Goal: Information Seeking & Learning: Learn about a topic

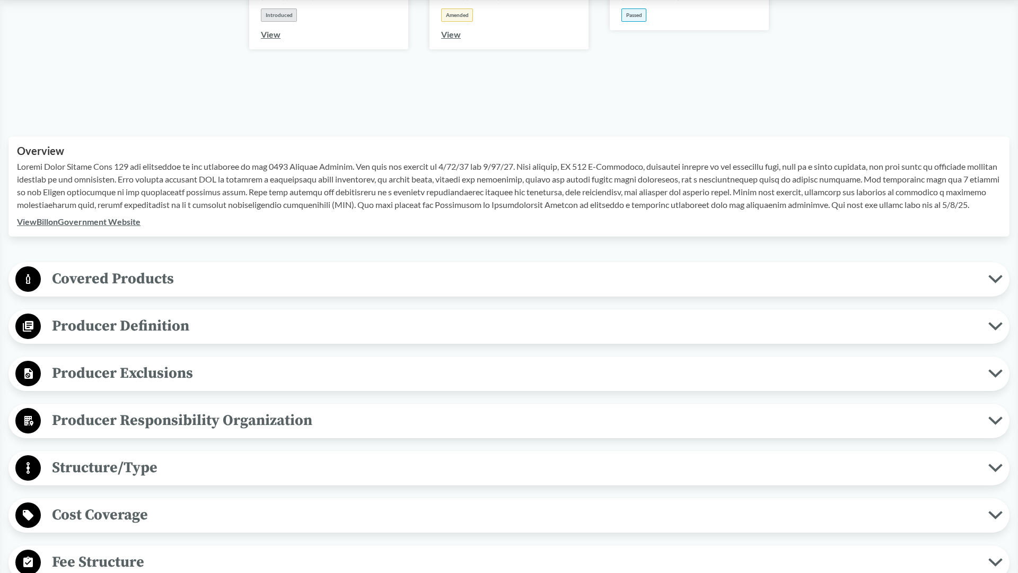
scroll to position [240, 0]
click at [998, 281] on icon at bounding box center [996, 278] width 14 height 8
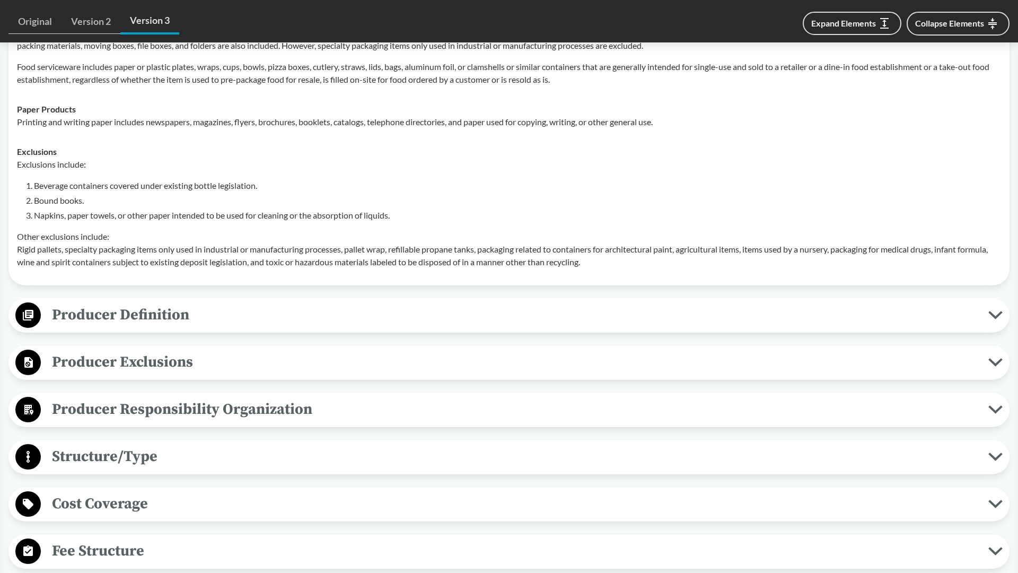
scroll to position [527, 0]
click at [244, 313] on span "Producer Definition" at bounding box center [515, 314] width 948 height 24
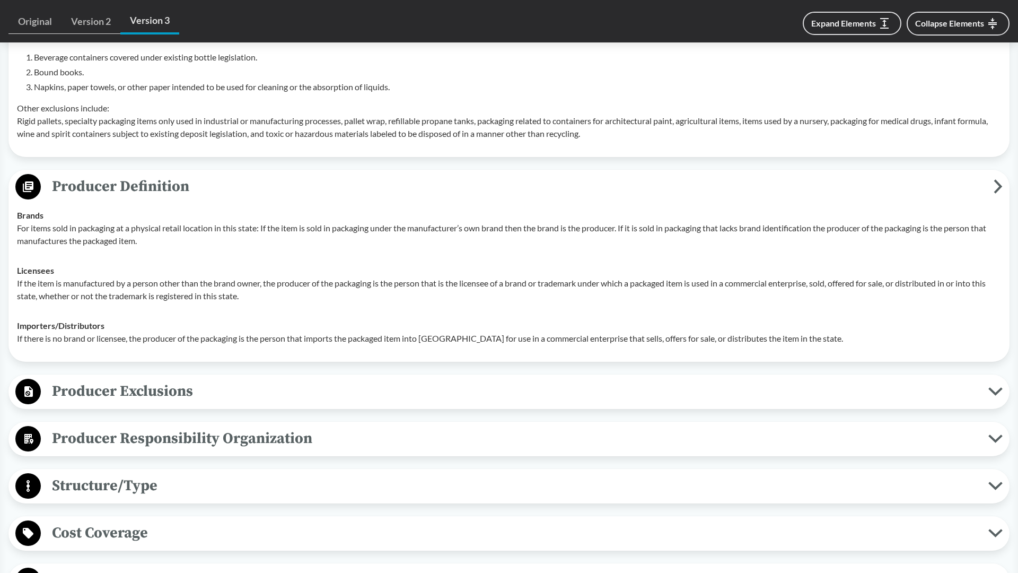
scroll to position [655, 0]
click at [91, 406] on div "Producer Exclusions Small Businesses A small business qualifies for exclusion i…" at bounding box center [508, 392] width 1001 height 34
click at [95, 396] on span "Producer Exclusions" at bounding box center [515, 392] width 948 height 24
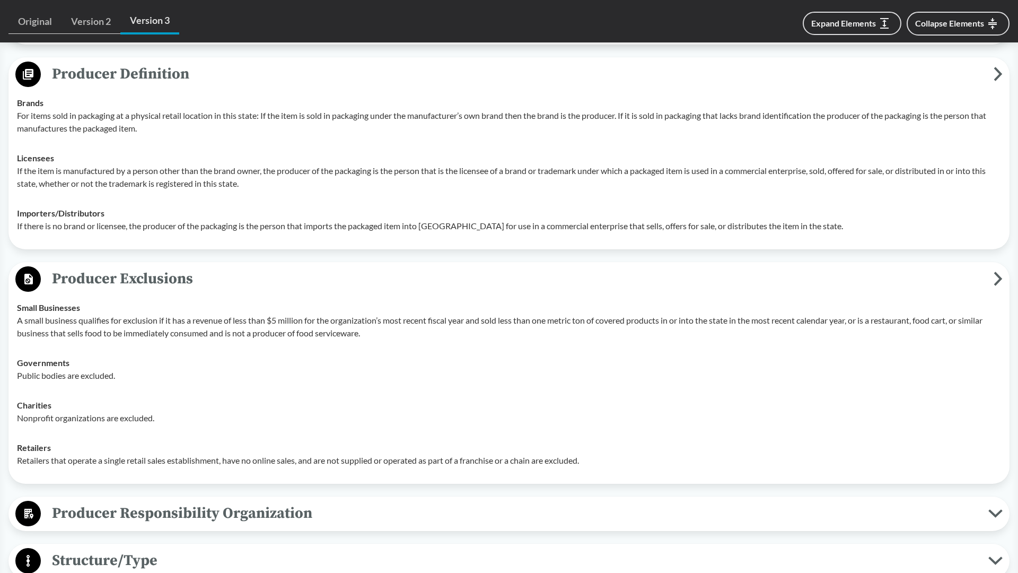
scroll to position [864, 0]
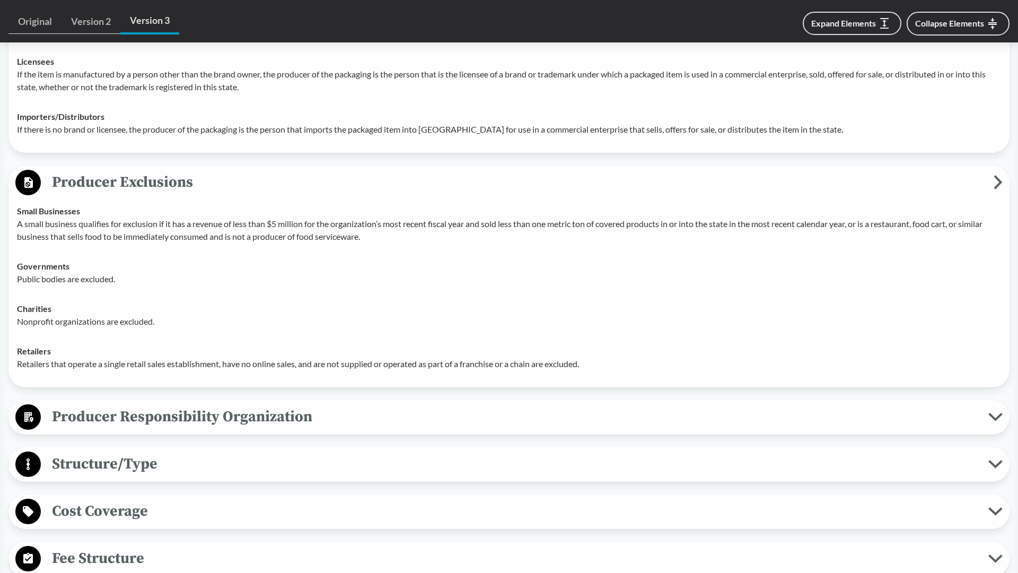
click at [149, 421] on span "Producer Responsibility Organization" at bounding box center [515, 417] width 948 height 24
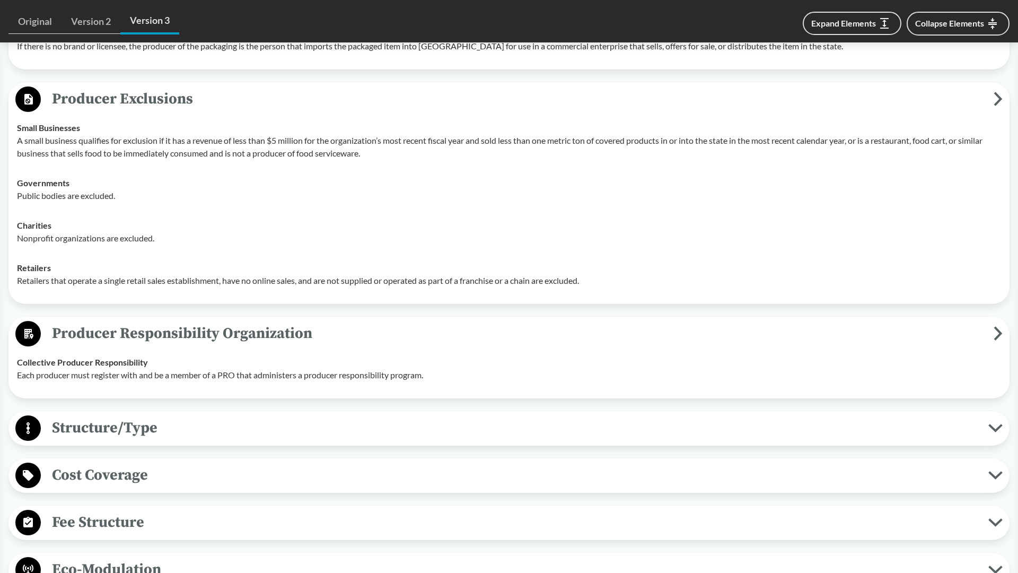
scroll to position [972, 0]
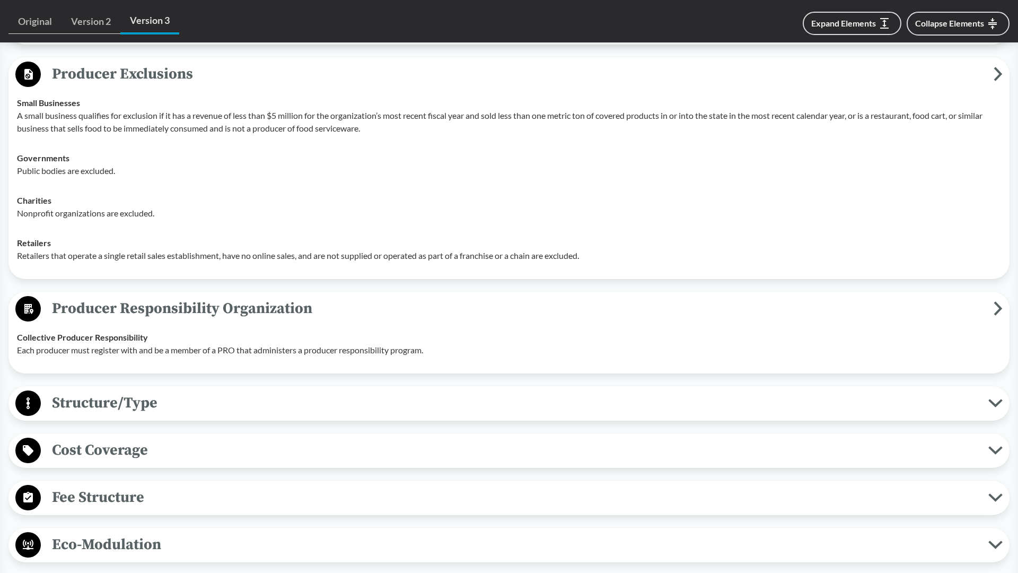
click at [243, 405] on span "Structure/Type" at bounding box center [515, 403] width 948 height 24
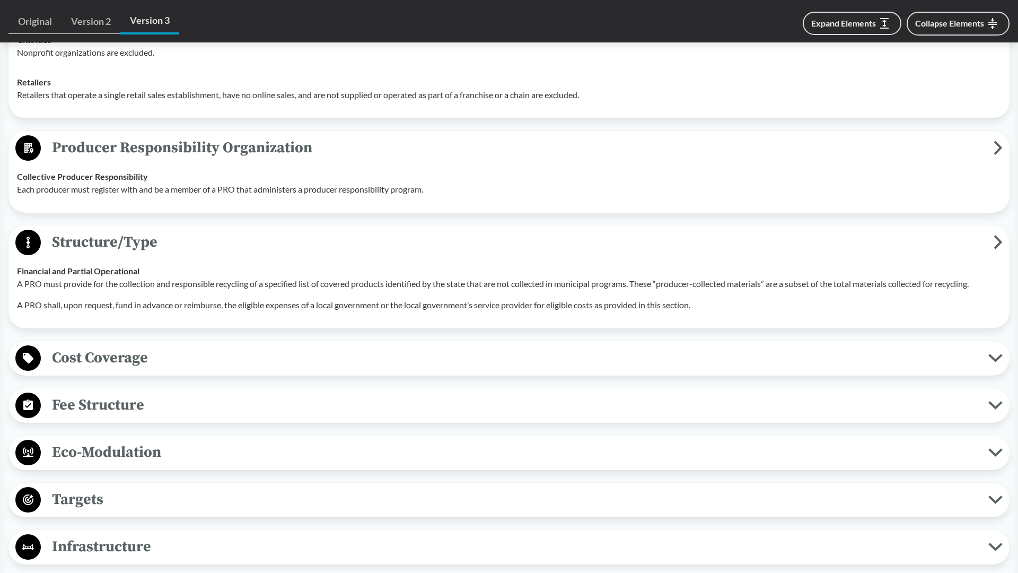
scroll to position [1132, 0]
click at [251, 364] on span "Cost Coverage" at bounding box center [515, 358] width 948 height 24
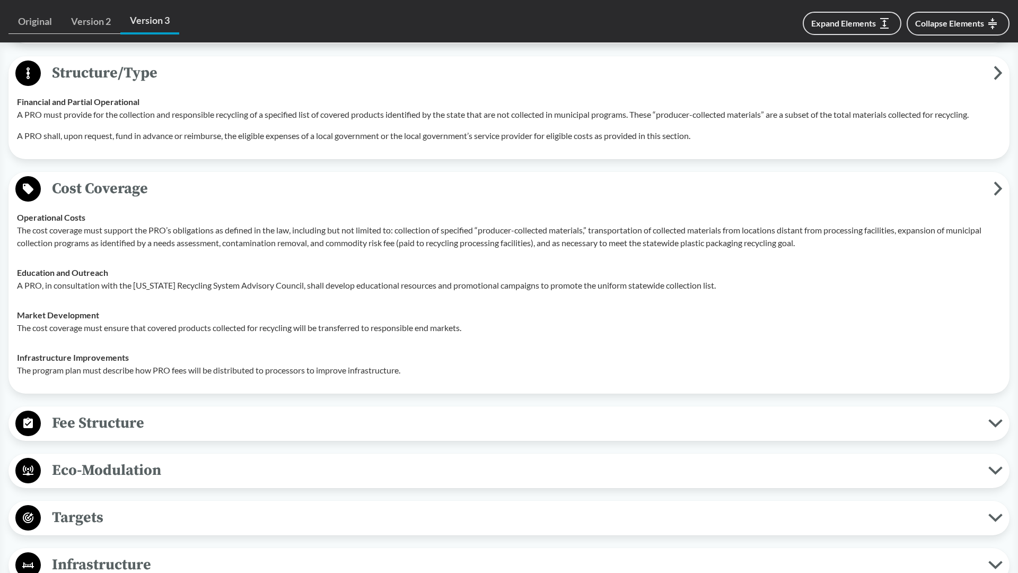
scroll to position [1303, 0]
click at [199, 415] on span "Fee Structure" at bounding box center [515, 422] width 948 height 24
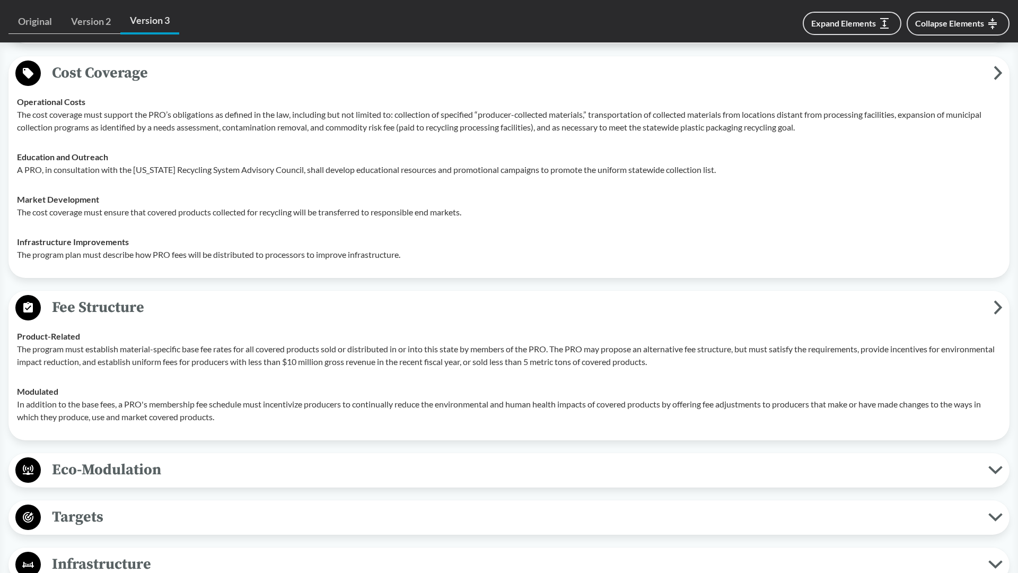
scroll to position [1421, 0]
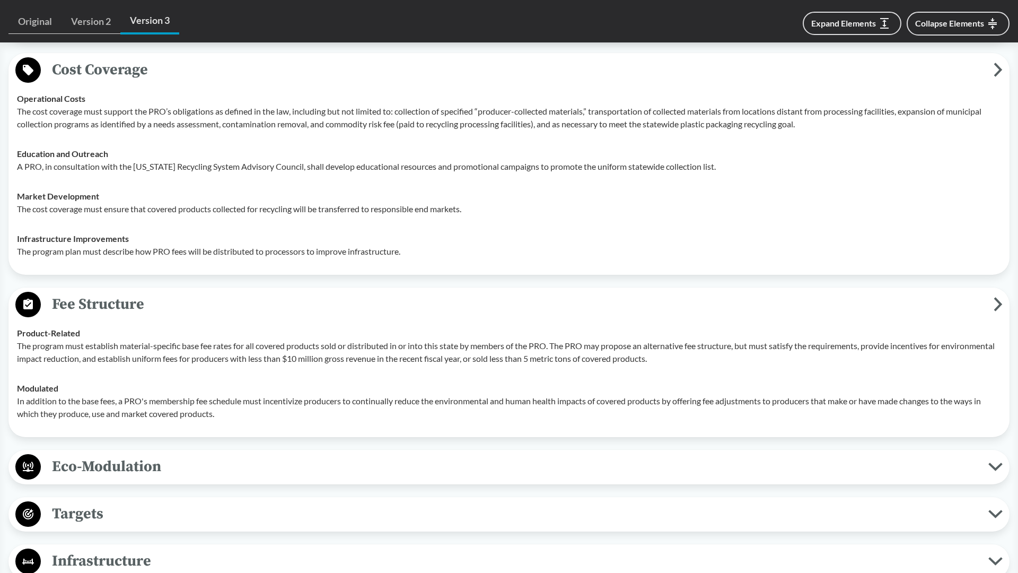
click at [131, 467] on span "Eco-Modulation" at bounding box center [515, 467] width 948 height 24
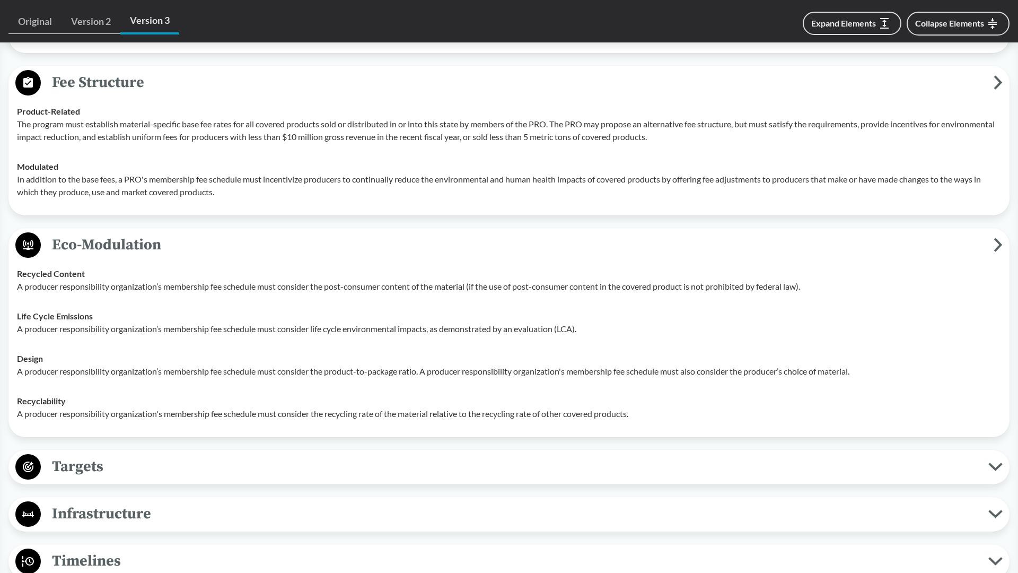
scroll to position [1644, 0]
click at [298, 459] on span "Targets" at bounding box center [515, 465] width 948 height 24
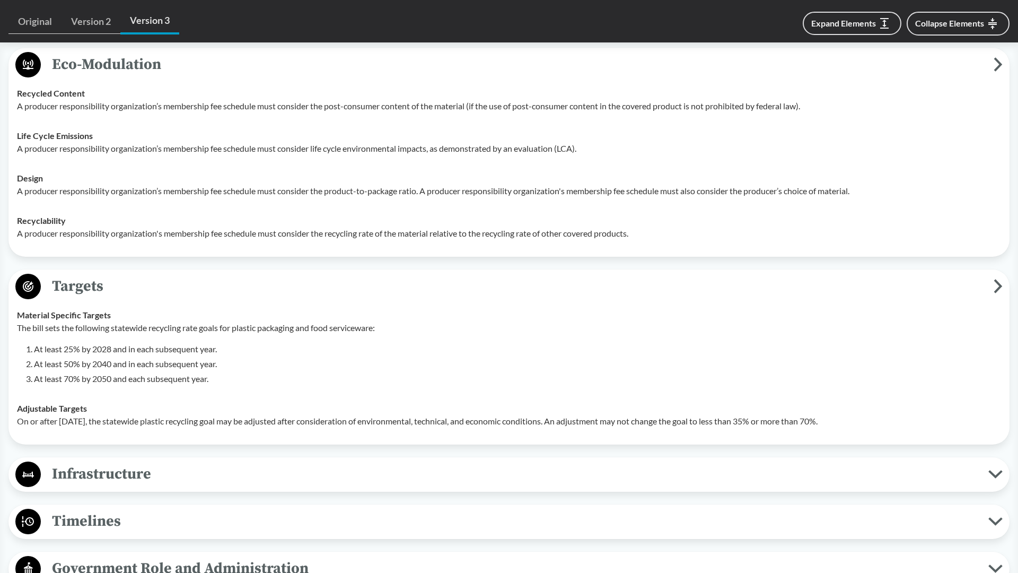
scroll to position [1824, 0]
click at [291, 464] on span "Infrastructure" at bounding box center [515, 473] width 948 height 24
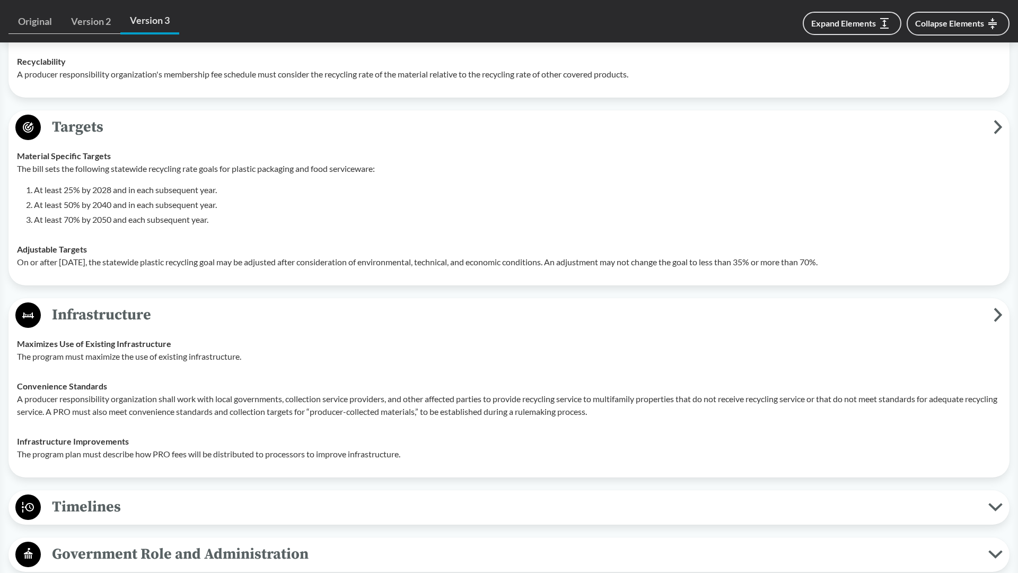
scroll to position [2006, 0]
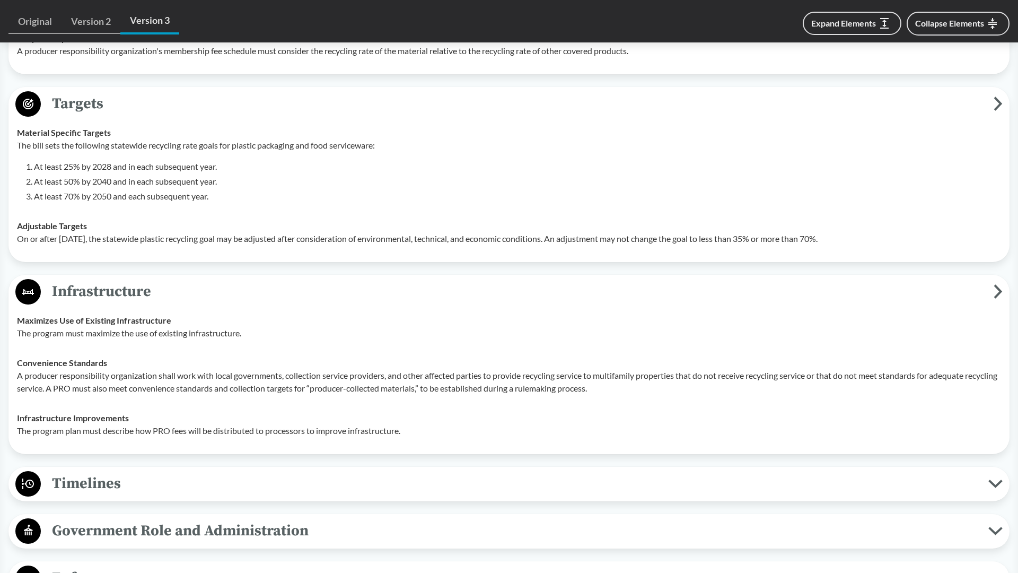
click at [378, 487] on span "Timelines" at bounding box center [515, 484] width 948 height 24
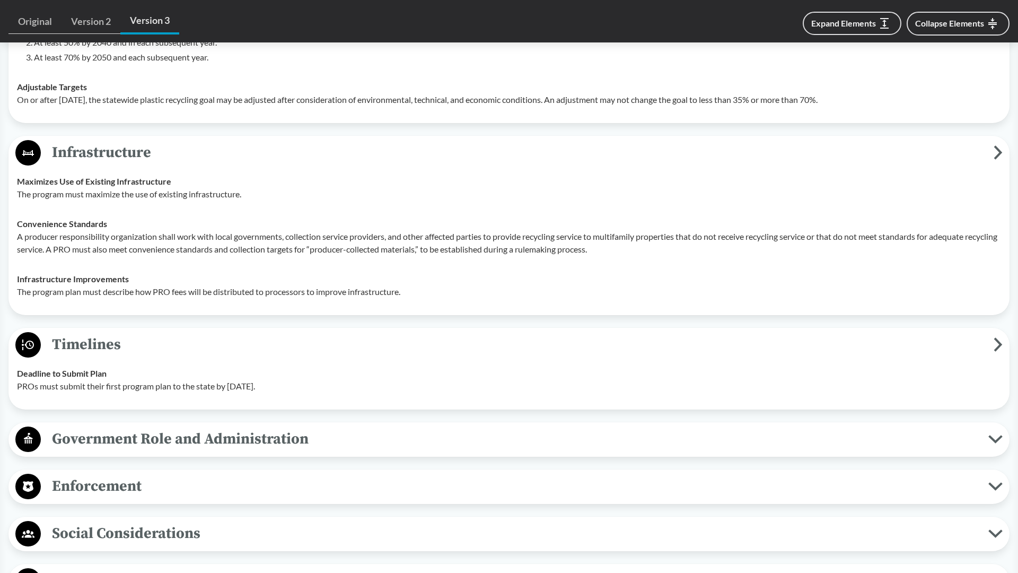
scroll to position [2146, 0]
click at [425, 443] on span "Government Role and Administration" at bounding box center [515, 438] width 948 height 24
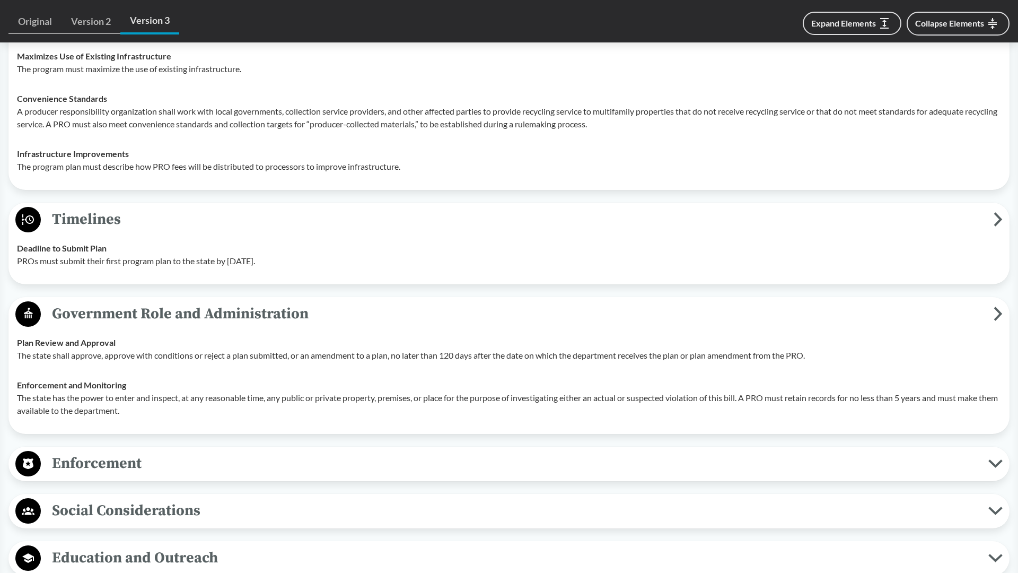
scroll to position [2293, 0]
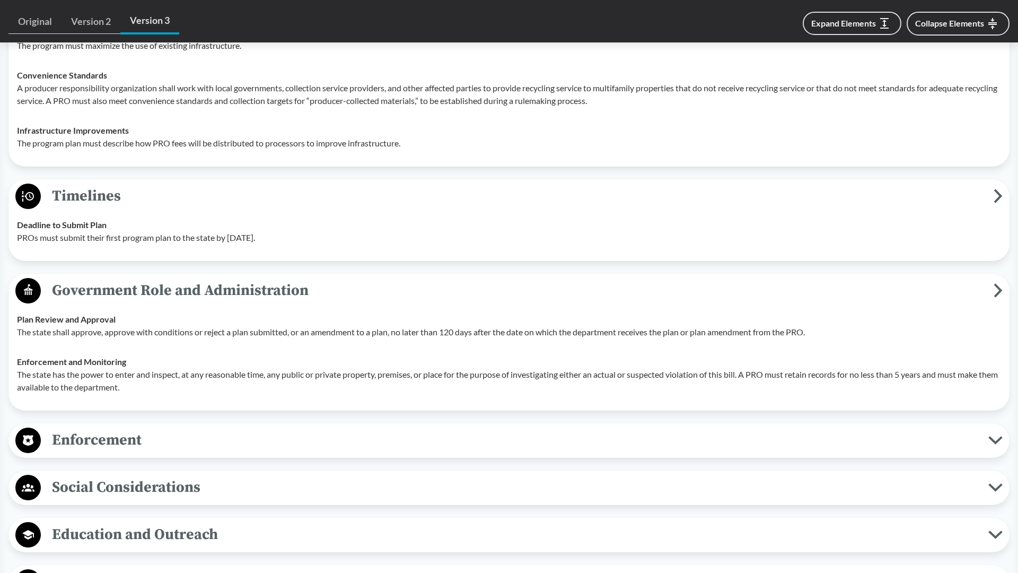
click at [430, 443] on span "Enforcement" at bounding box center [515, 440] width 948 height 24
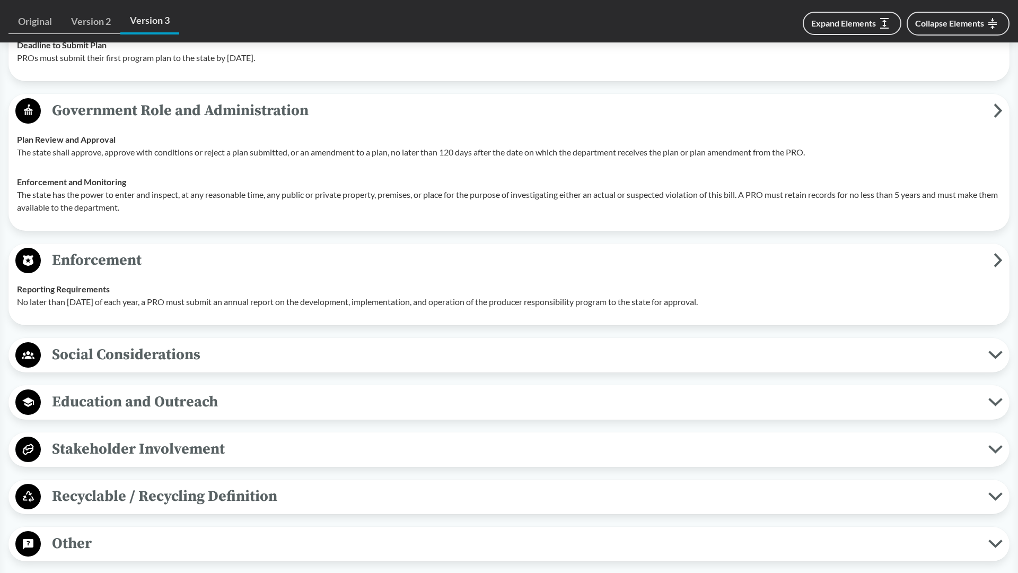
scroll to position [2472, 0]
click at [144, 555] on span "Other" at bounding box center [515, 545] width 948 height 24
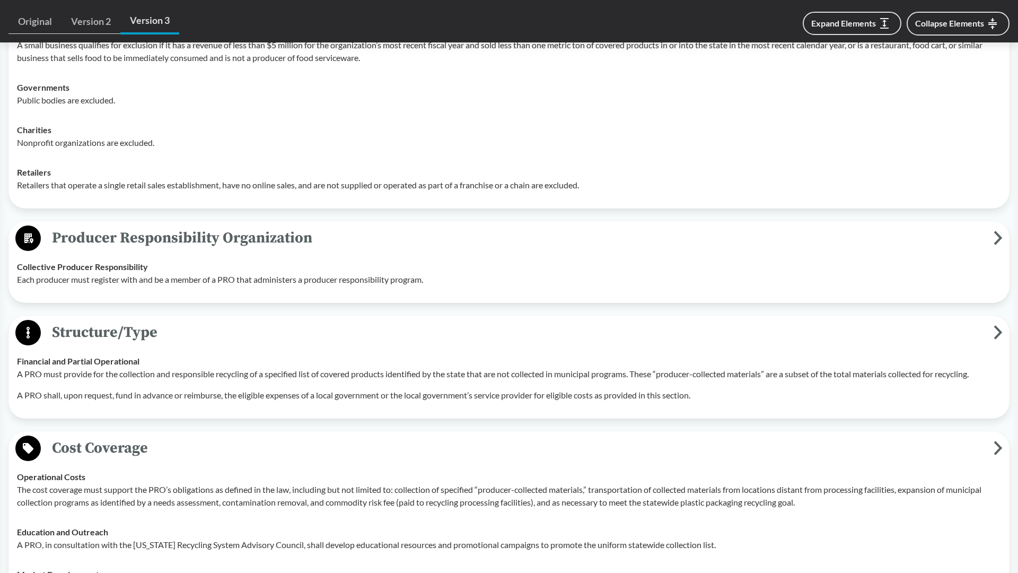
scroll to position [1069, 0]
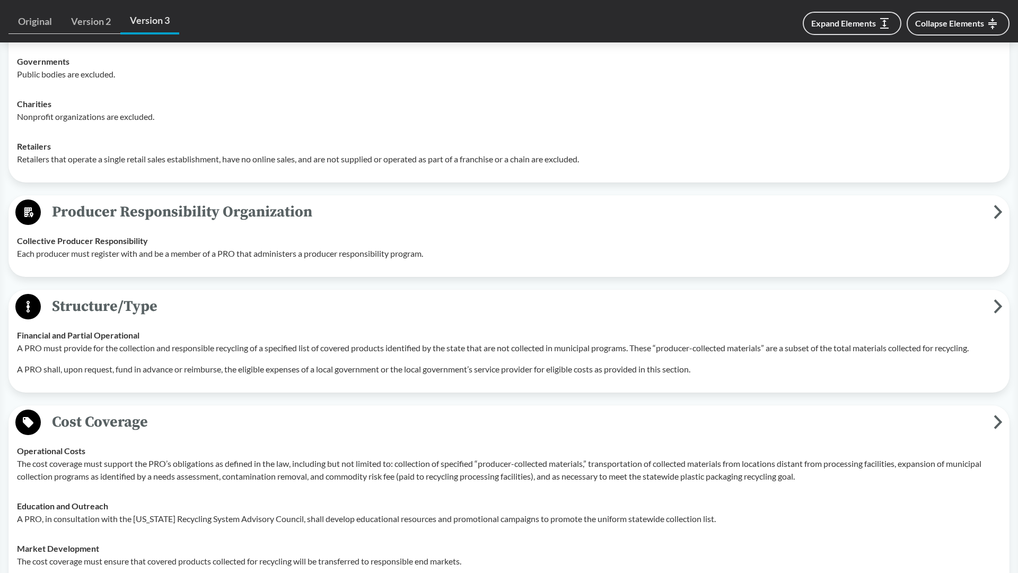
click at [299, 237] on div "Collective Producer Responsibility Each producer must register with and be a me…" at bounding box center [509, 246] width 984 height 25
click at [999, 208] on icon at bounding box center [998, 212] width 9 height 14
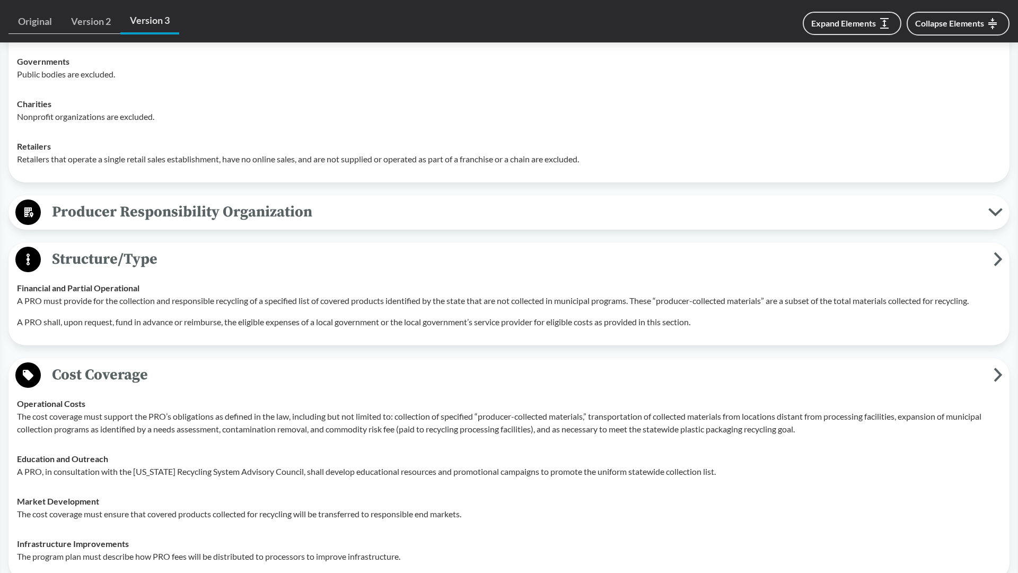
click at [999, 208] on icon at bounding box center [996, 212] width 14 height 8
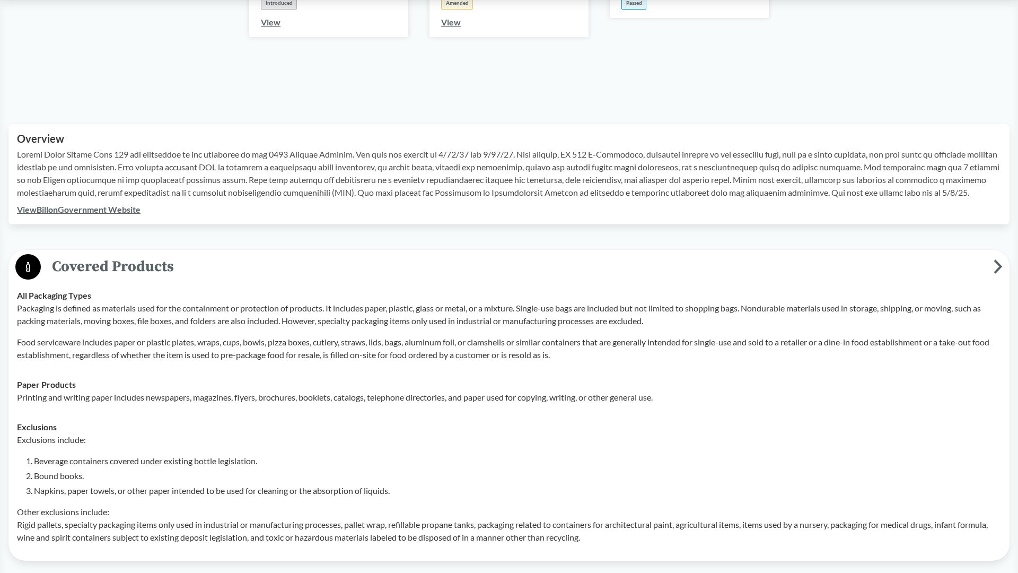
scroll to position [0, 0]
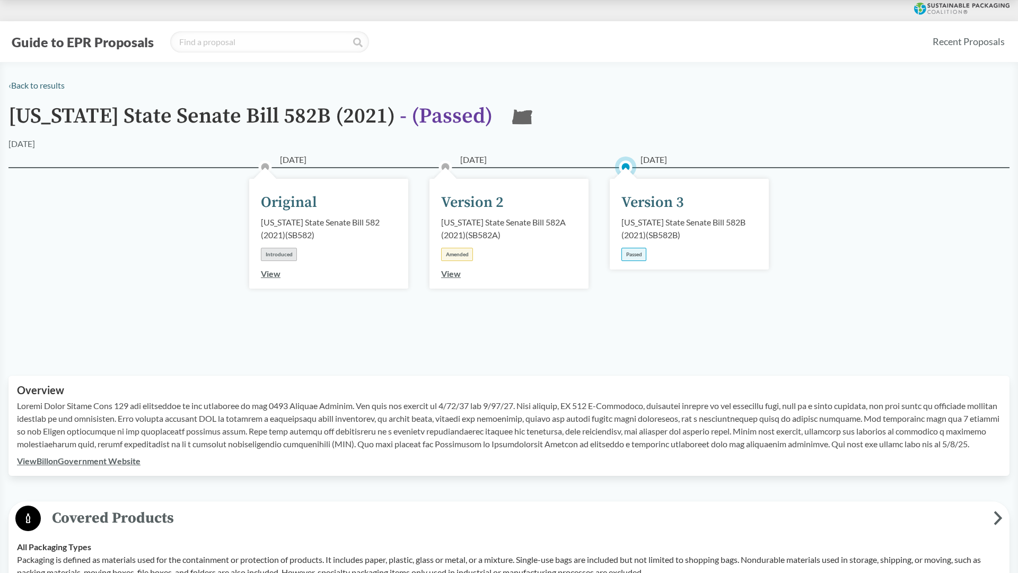
click at [411, 126] on span "- ( Passed )" at bounding box center [446, 116] width 93 height 27
click at [67, 41] on button "Guide to EPR Proposals" at bounding box center [82, 41] width 149 height 17
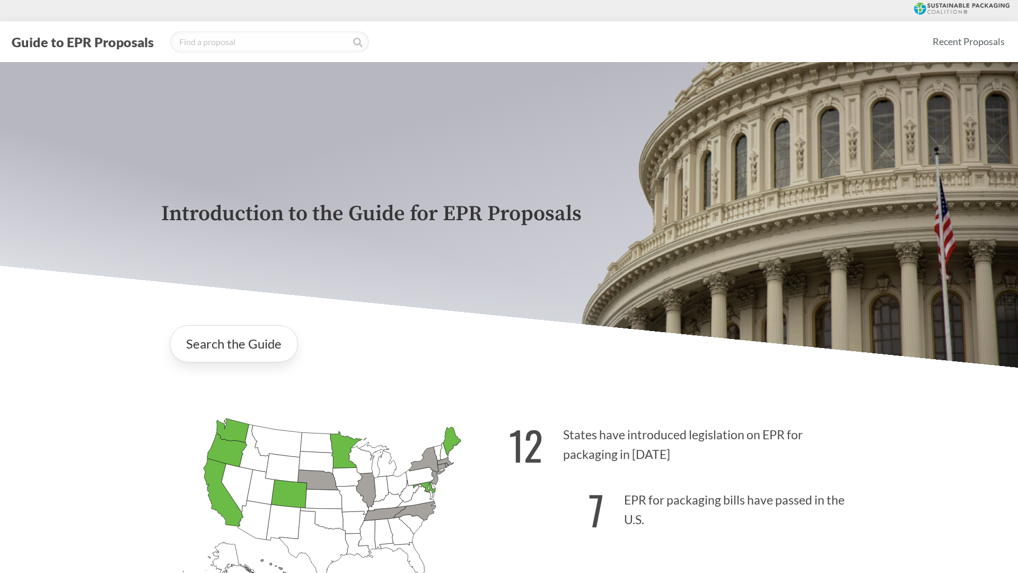
click at [784, 234] on div "Introduction to the Guide for EPR Proposals" at bounding box center [509, 215] width 713 height 306
click at [728, 406] on div "[US_STATE] Introduced: [US_STATE] Introduced: [US_STATE] Introduced: [US_STATE]…" at bounding box center [509, 506] width 713 height 246
click at [725, 405] on div "[US_STATE] Introduced: [US_STATE] Introduced: [US_STATE] Introduced: [US_STATE]…" at bounding box center [509, 506] width 713 height 246
click at [221, 206] on p "Introduction to the Guide for EPR Proposals" at bounding box center [509, 214] width 696 height 24
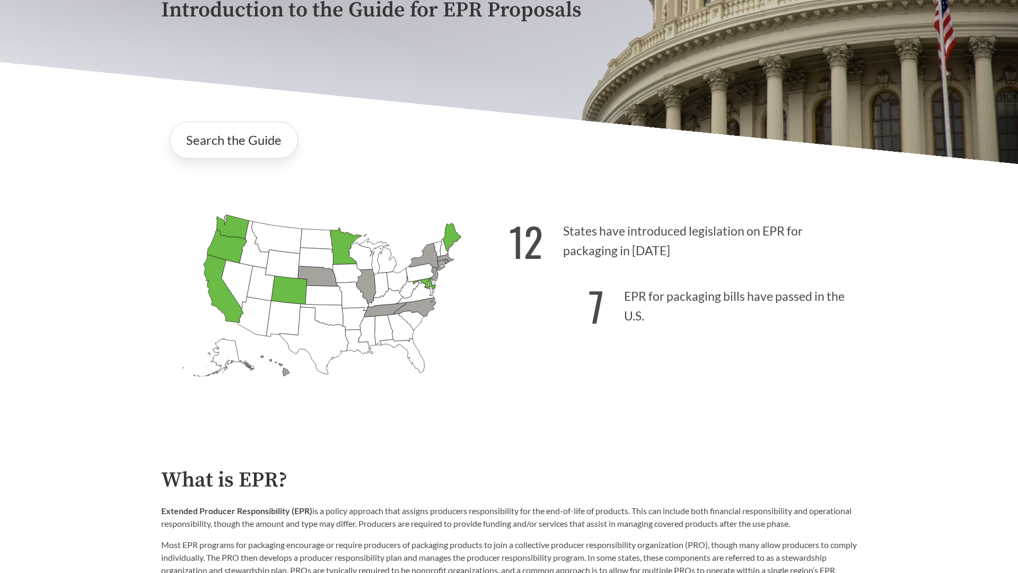
scroll to position [202, 0]
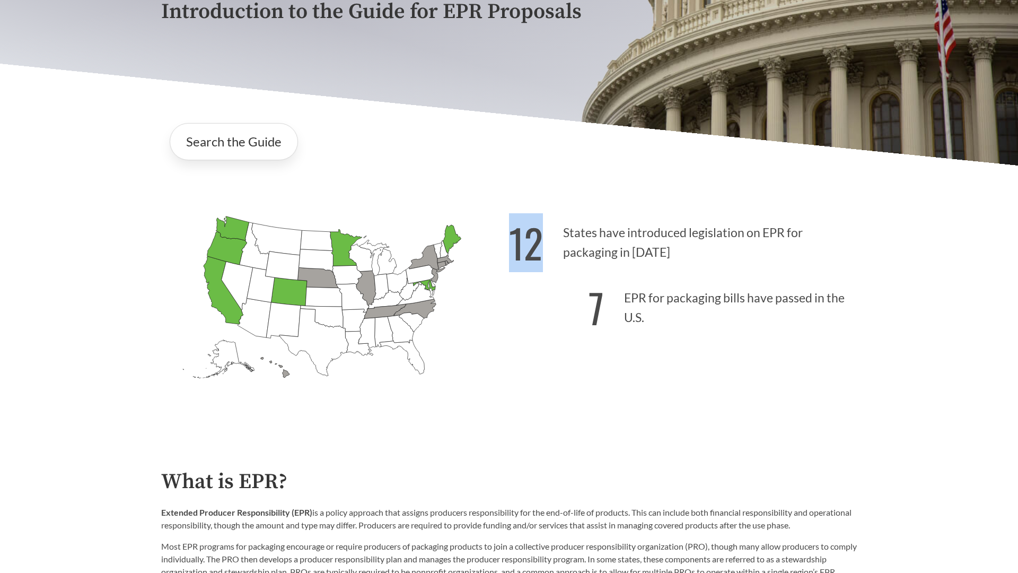
drag, startPoint x: 460, startPoint y: 238, endPoint x: 801, endPoint y: 265, distance: 342.1
click at [801, 265] on div "[US_STATE] Introduced: [US_STATE] Introduced: [US_STATE] Introduced: [US_STATE]…" at bounding box center [509, 304] width 713 height 246
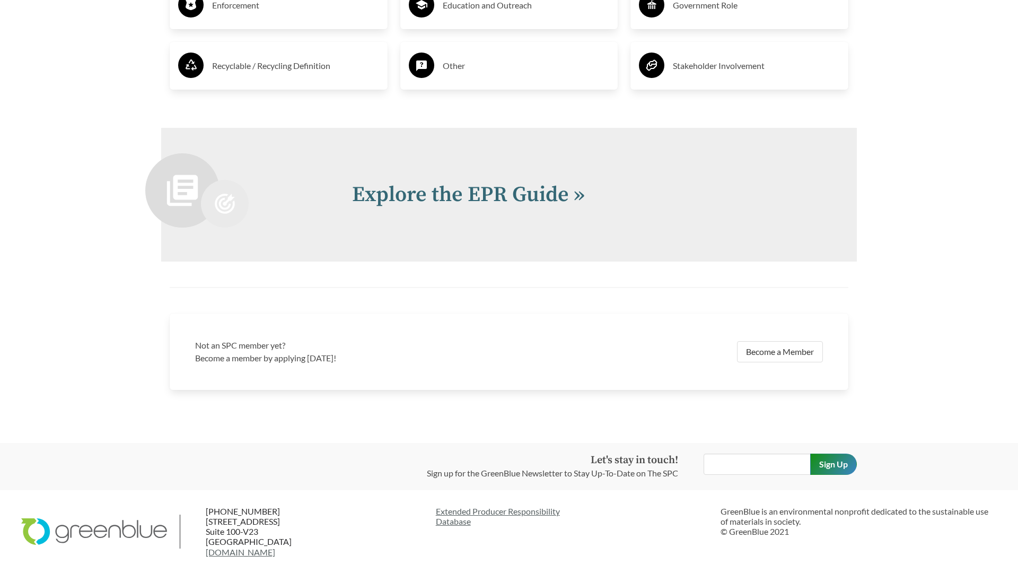
scroll to position [2210, 0]
click at [464, 212] on div "Explore the EPR Guide »" at bounding box center [509, 195] width 696 height 134
click at [482, 208] on link "Explore the EPR Guide »" at bounding box center [468, 194] width 233 height 27
